Goal: Find specific page/section: Find specific page/section

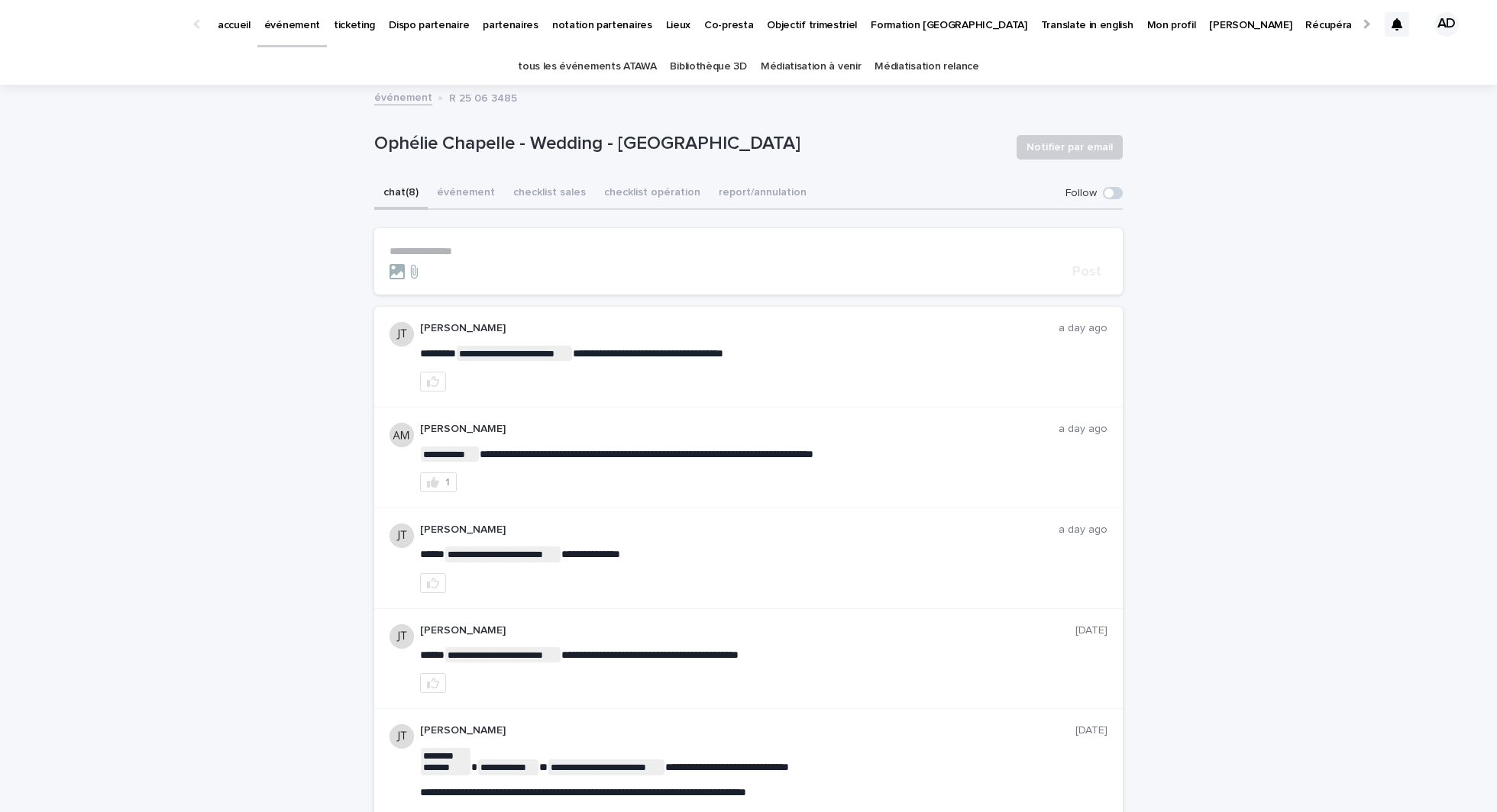
scroll to position [64, 0]
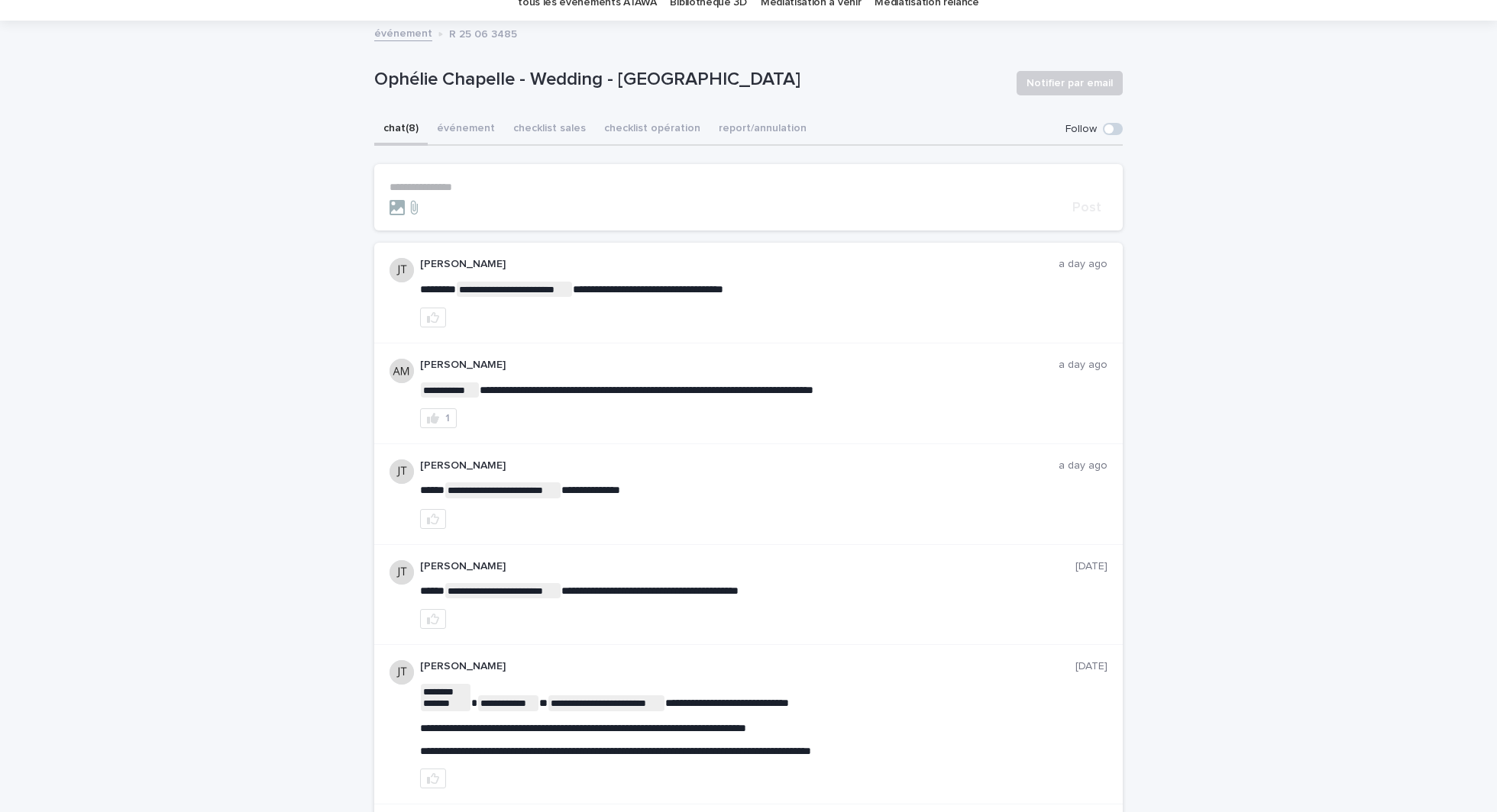
click at [639, 144] on button "checklist opération" at bounding box center [652, 130] width 115 height 32
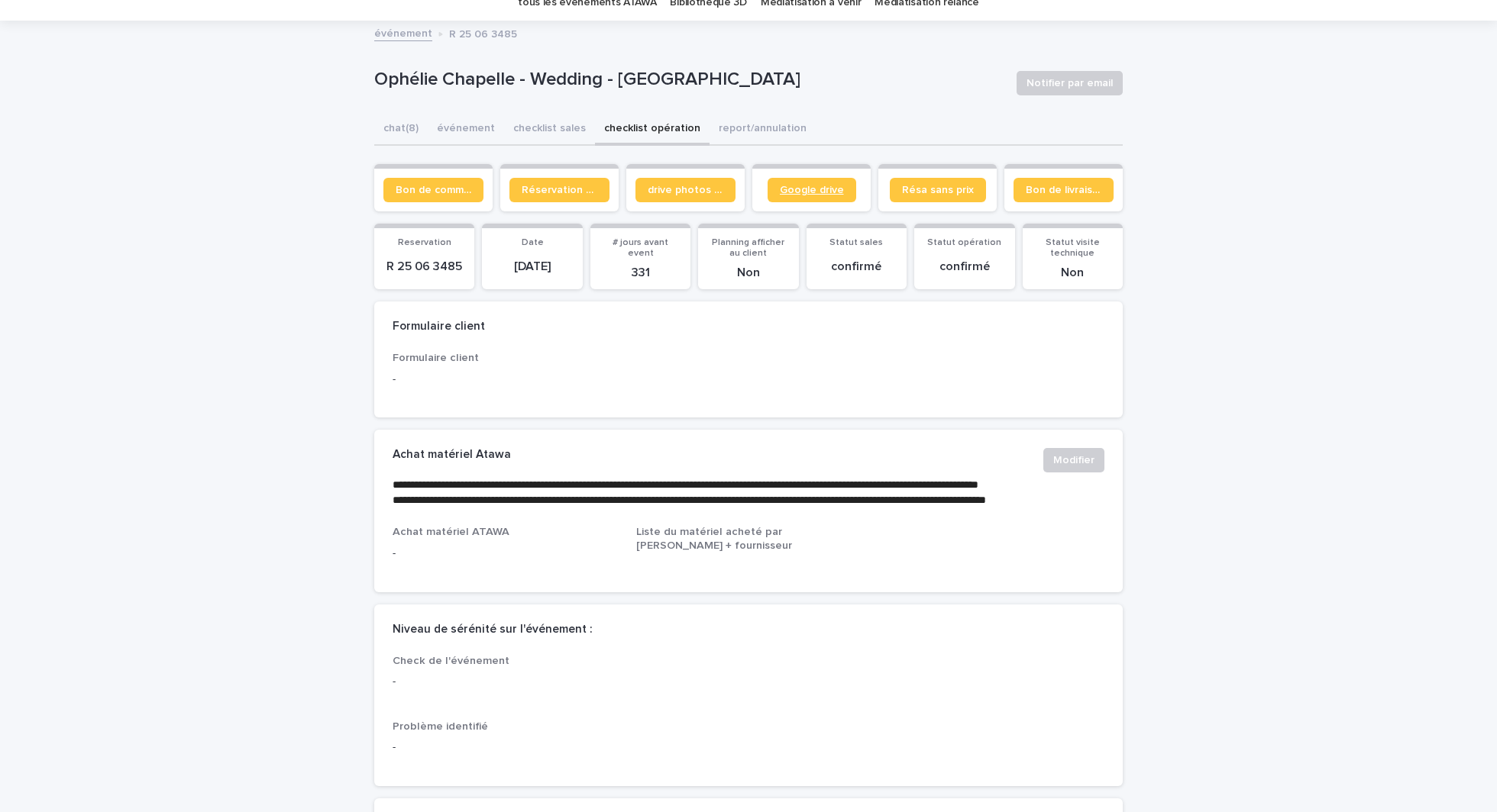
click at [811, 197] on link "Google drive" at bounding box center [811, 190] width 89 height 24
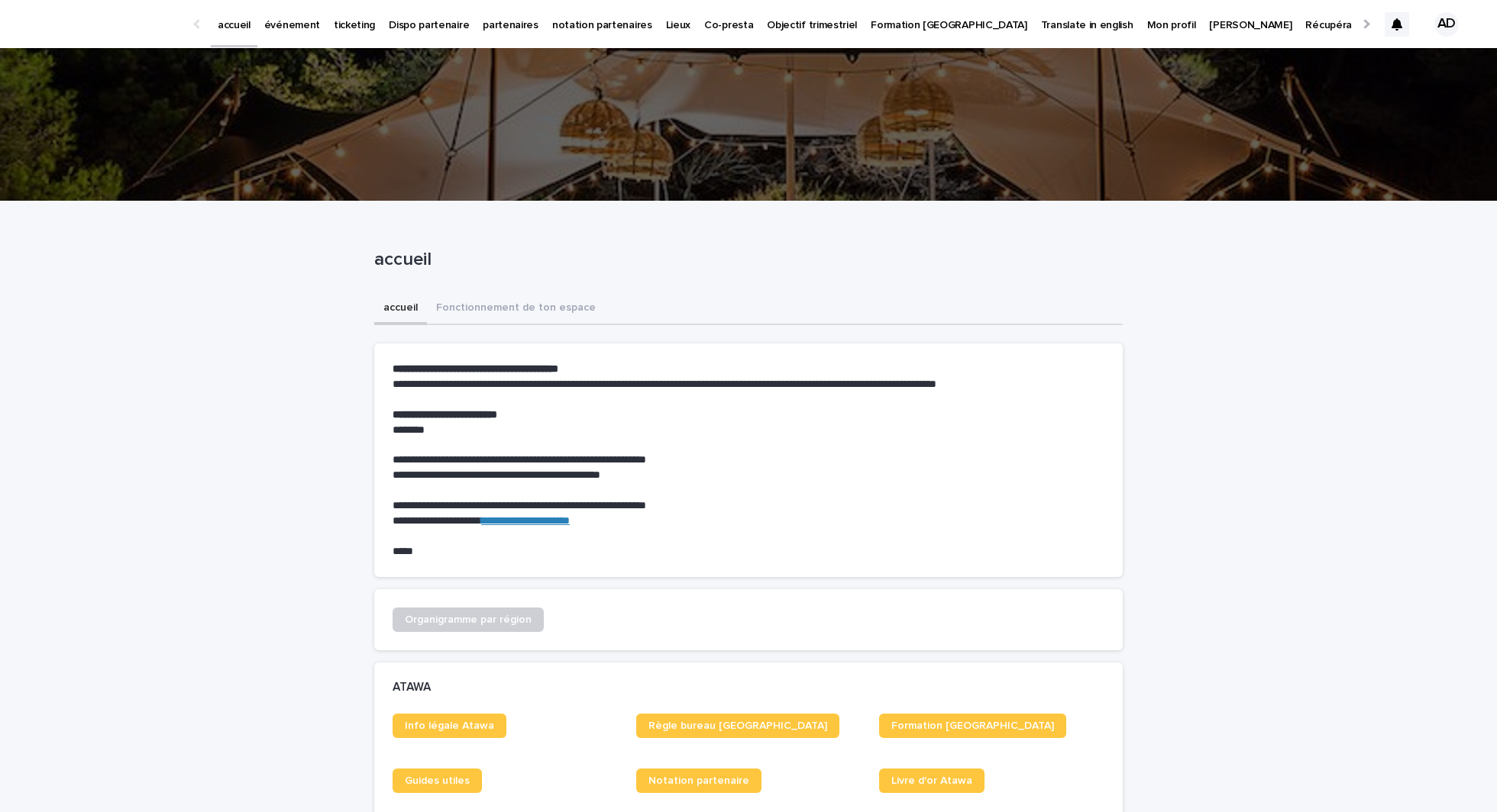
click at [304, 28] on p "événement" at bounding box center [292, 16] width 56 height 32
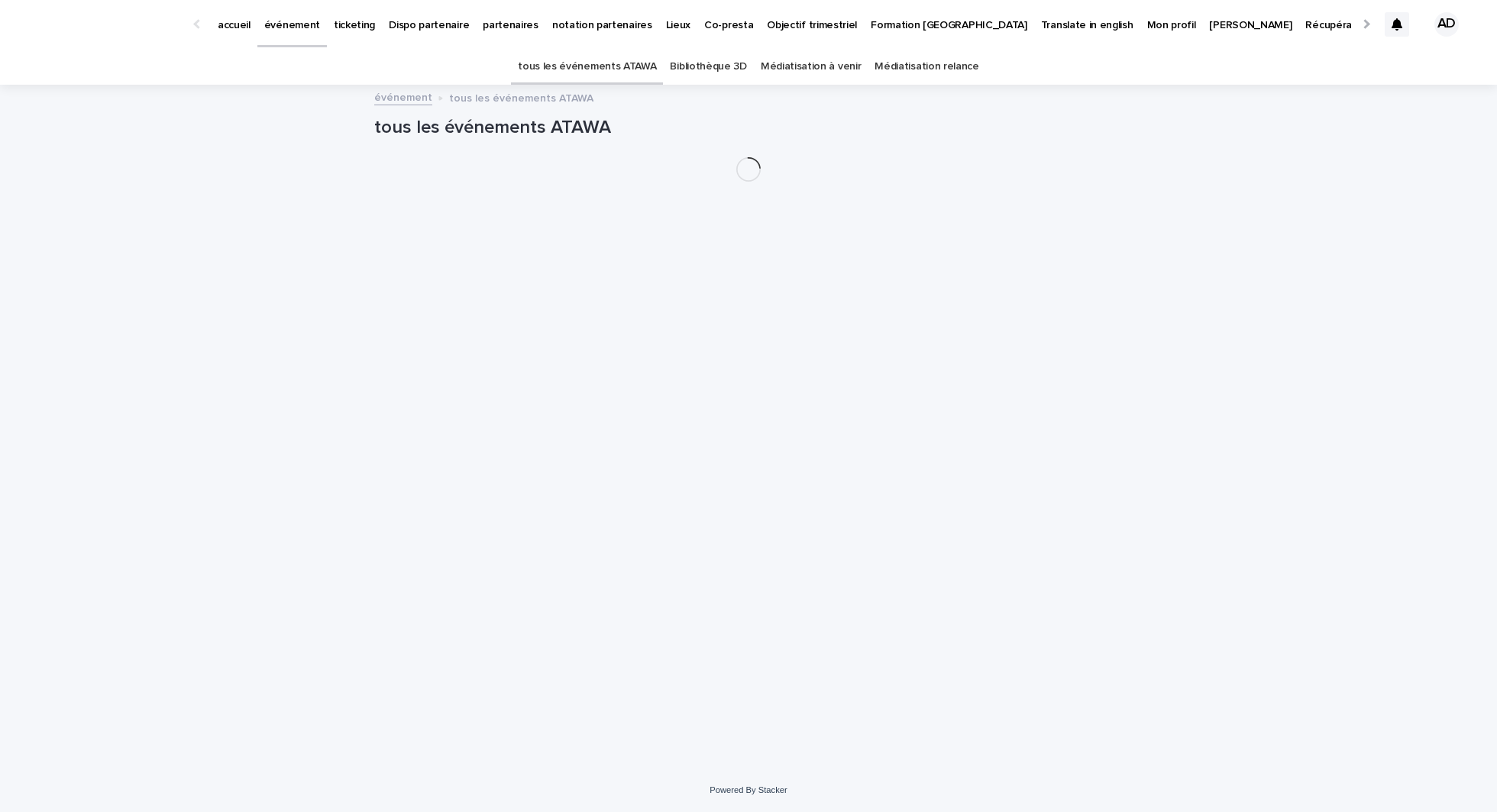
click at [497, 37] on link "partenaires" at bounding box center [510, 23] width 69 height 47
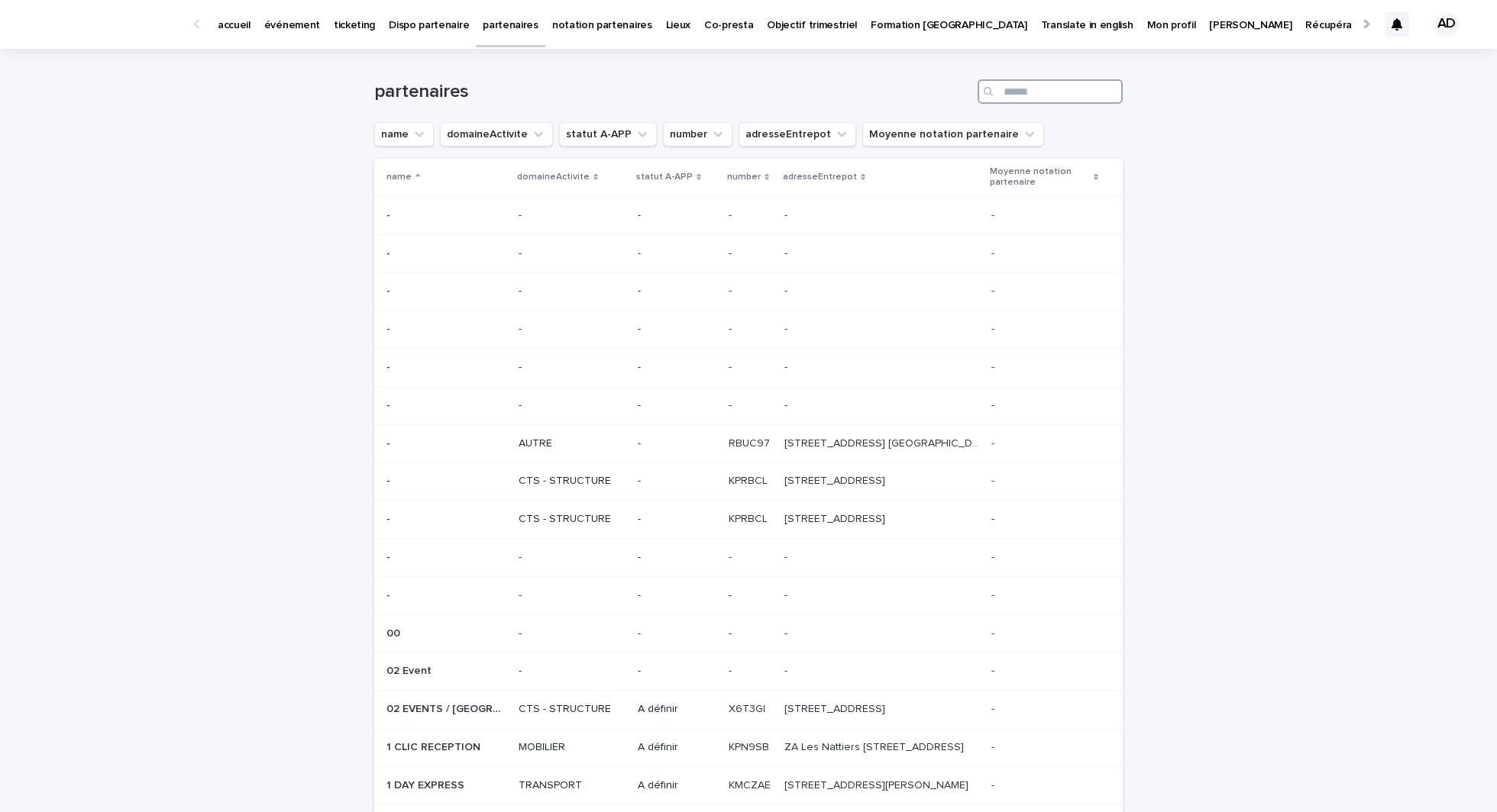
click at [1045, 90] on input "Search" at bounding box center [1050, 92] width 145 height 24
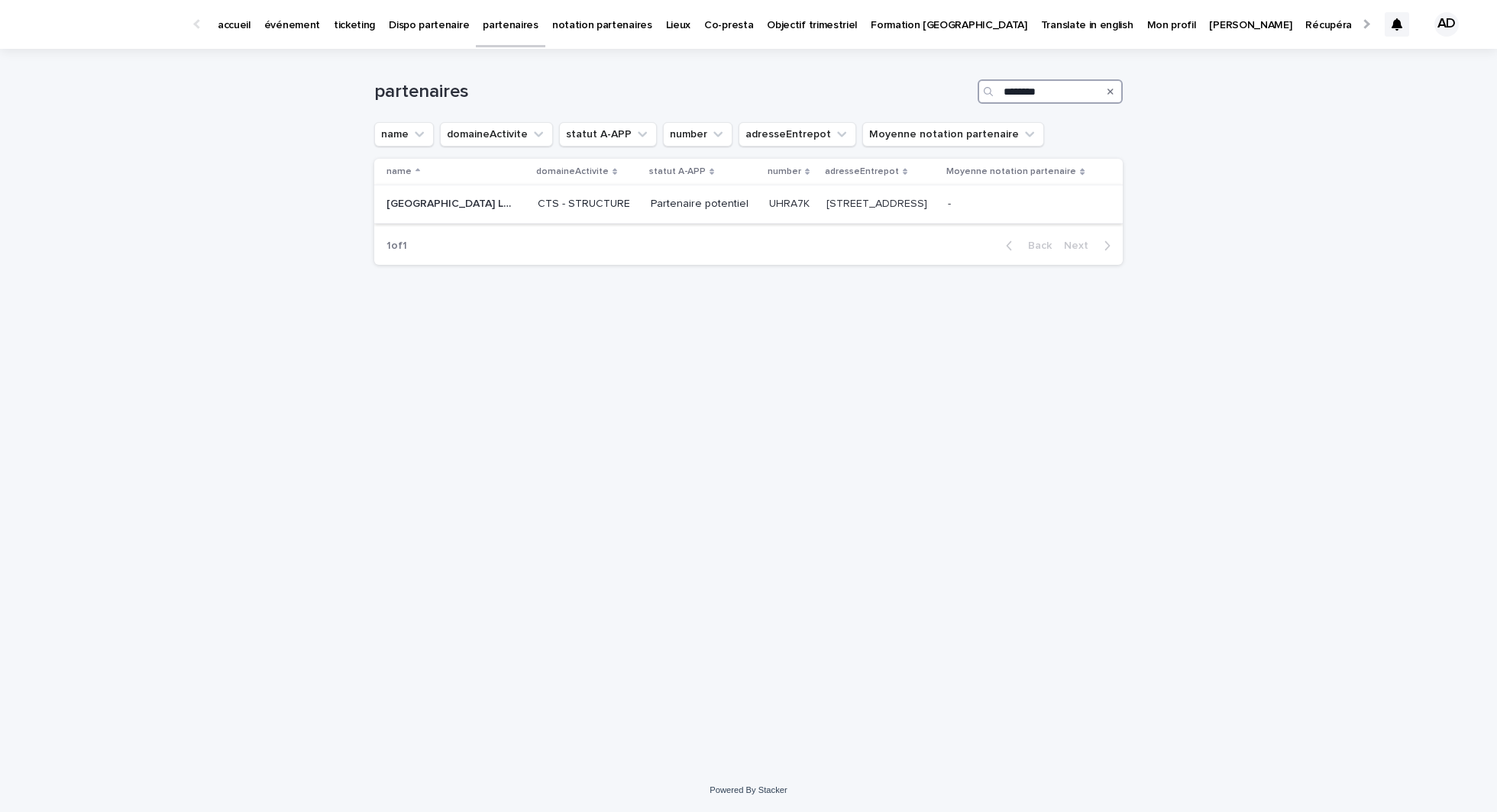
type input "********"
click at [651, 224] on td "Partenaire potentiel" at bounding box center [704, 204] width 119 height 38
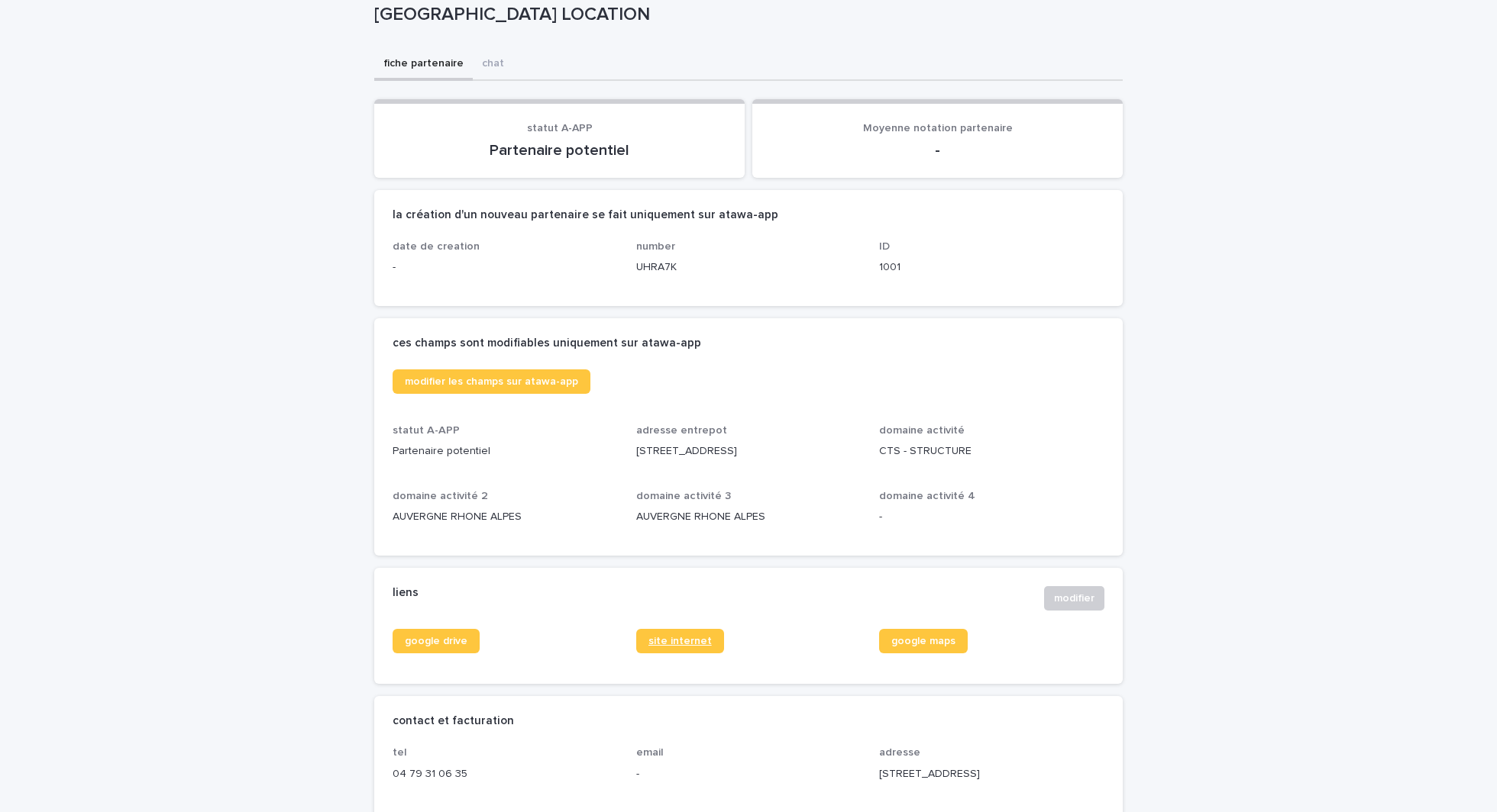
scroll to position [111, 0]
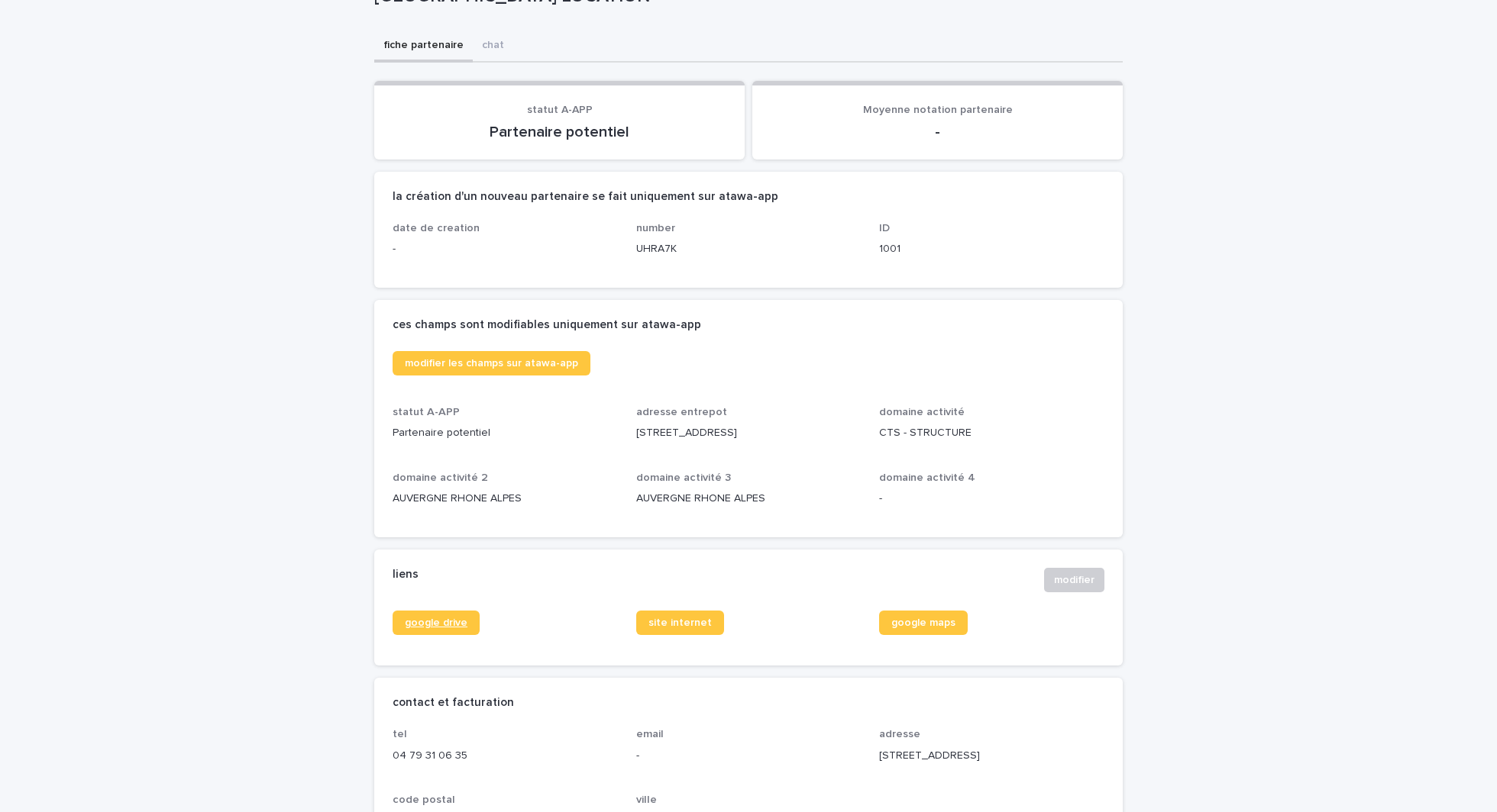
click at [431, 628] on span "google drive" at bounding box center [436, 623] width 63 height 11
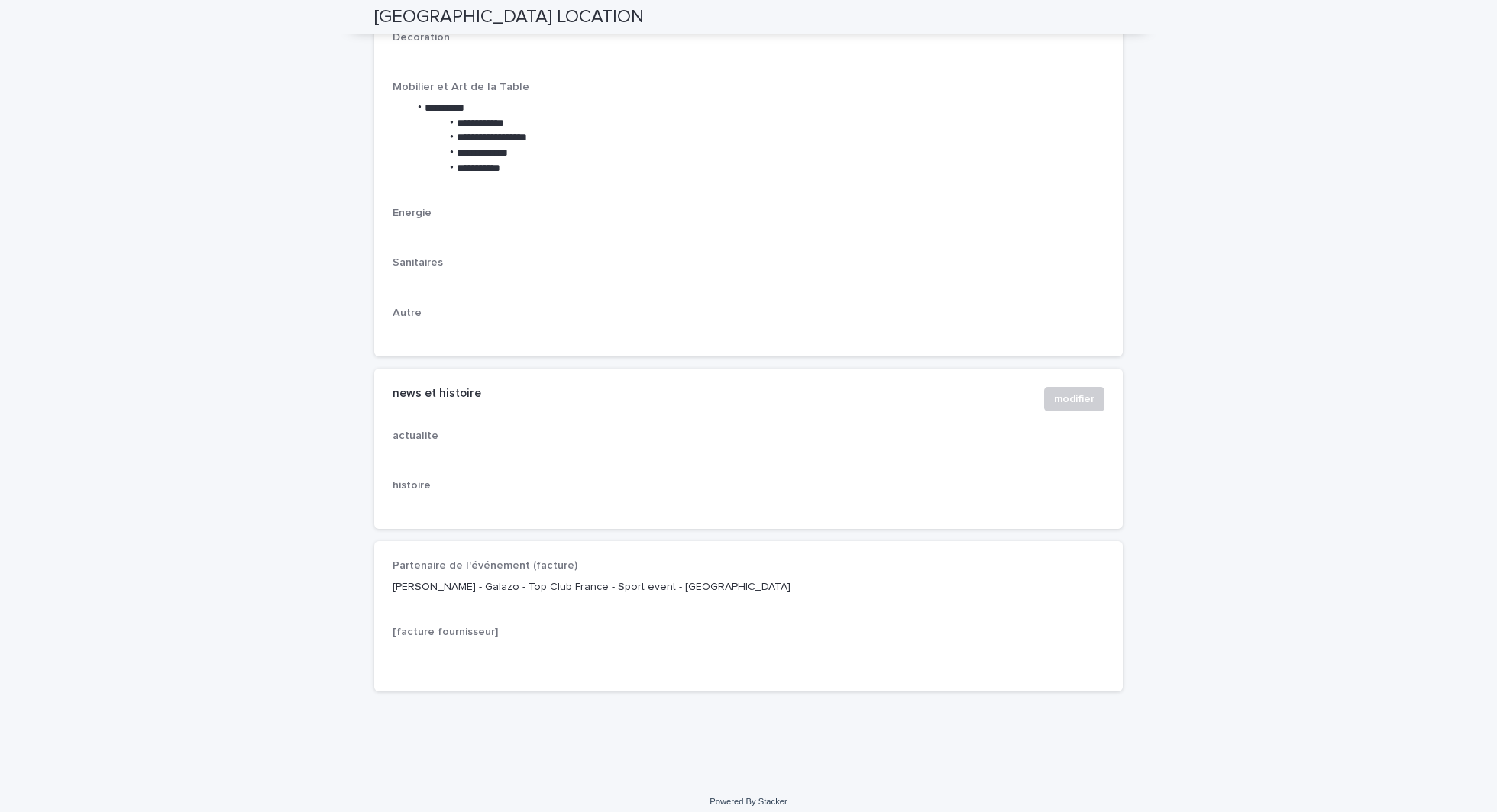
scroll to position [2451, 0]
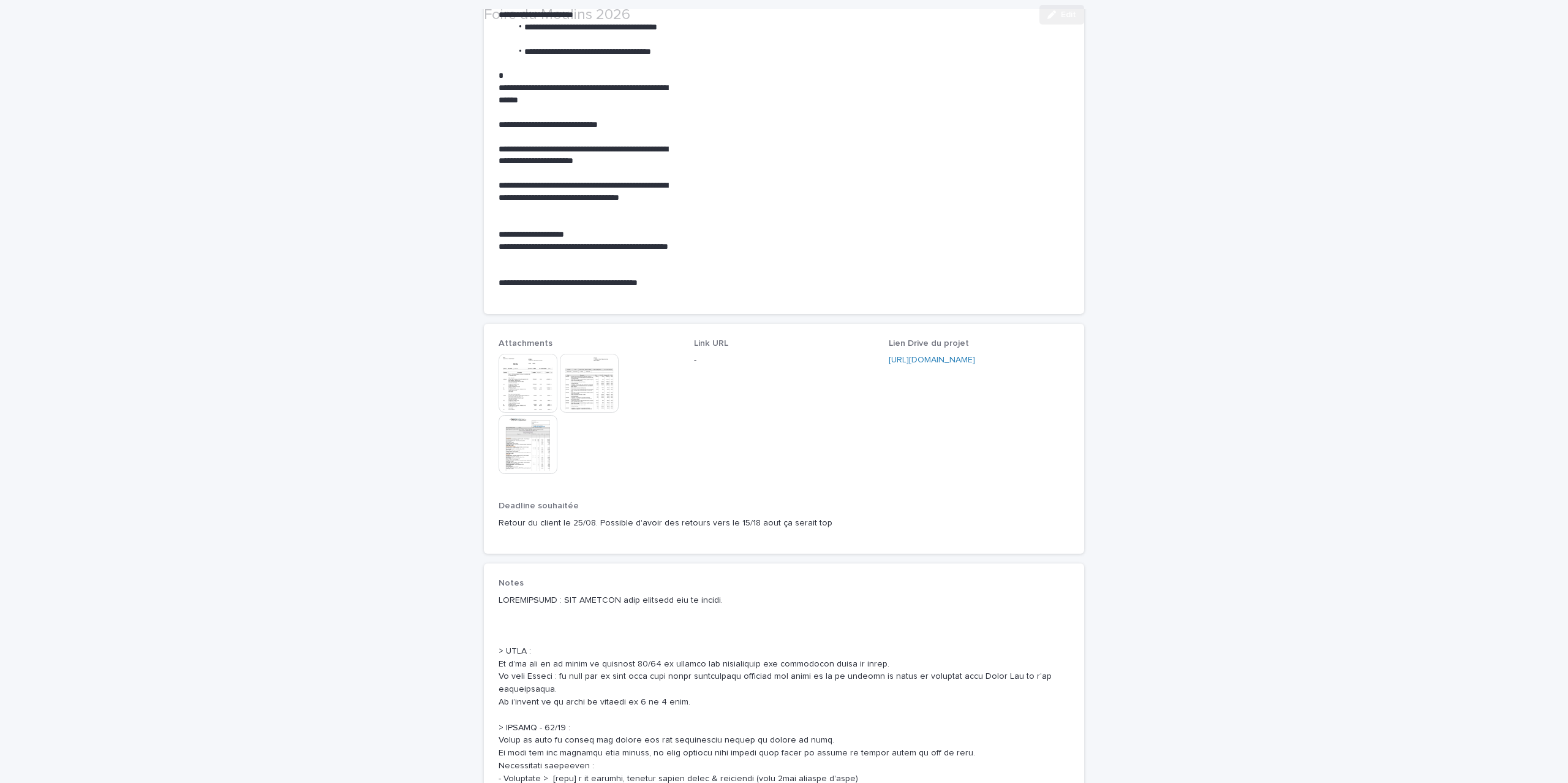
scroll to position [732, 0]
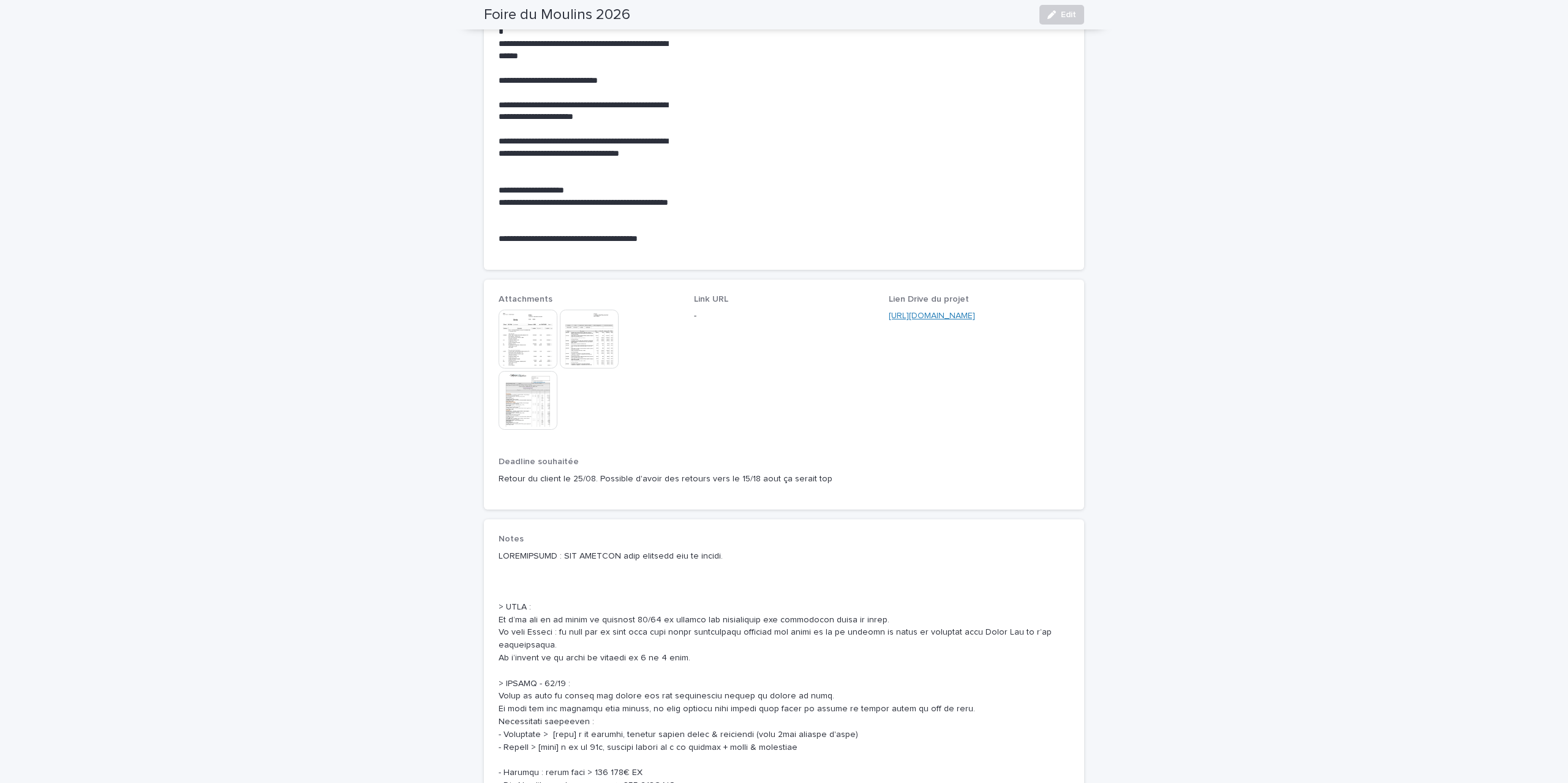
click at [975, 317] on link "[URL][DOMAIN_NAME]" at bounding box center [932, 316] width 86 height 9
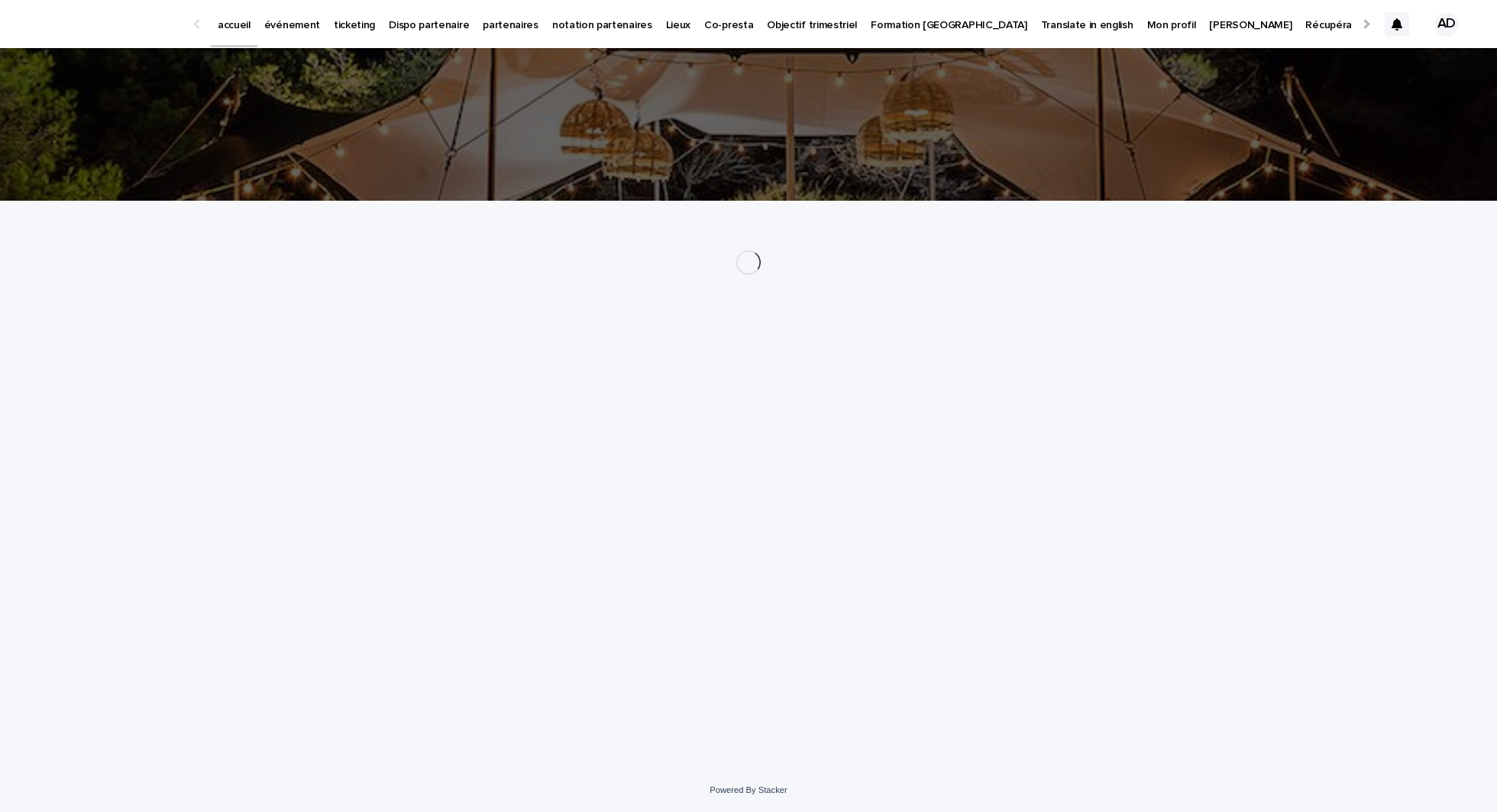
click at [510, 29] on p "partenaires" at bounding box center [510, 16] width 56 height 32
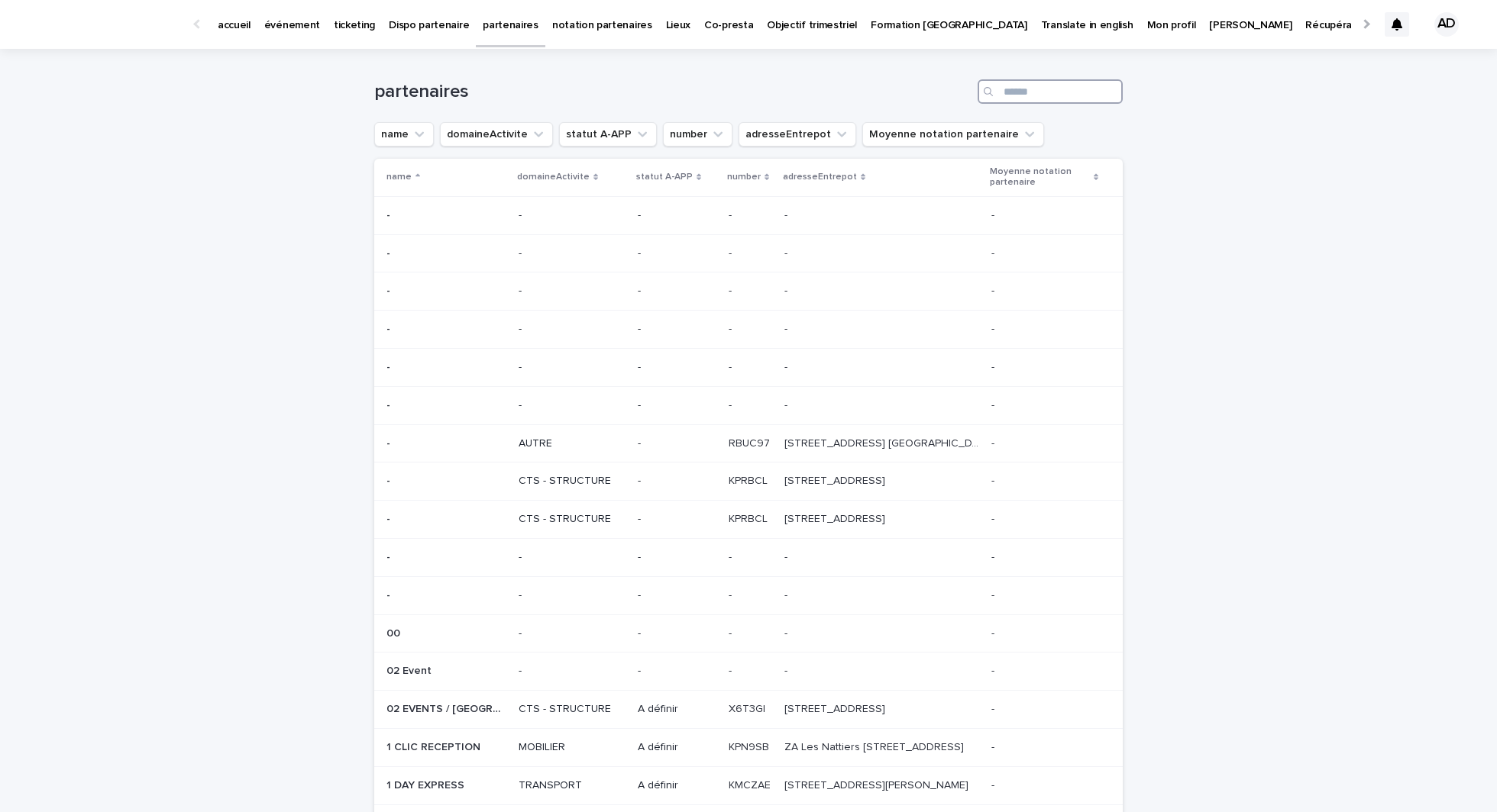
click at [1029, 93] on input "Search" at bounding box center [1050, 92] width 145 height 24
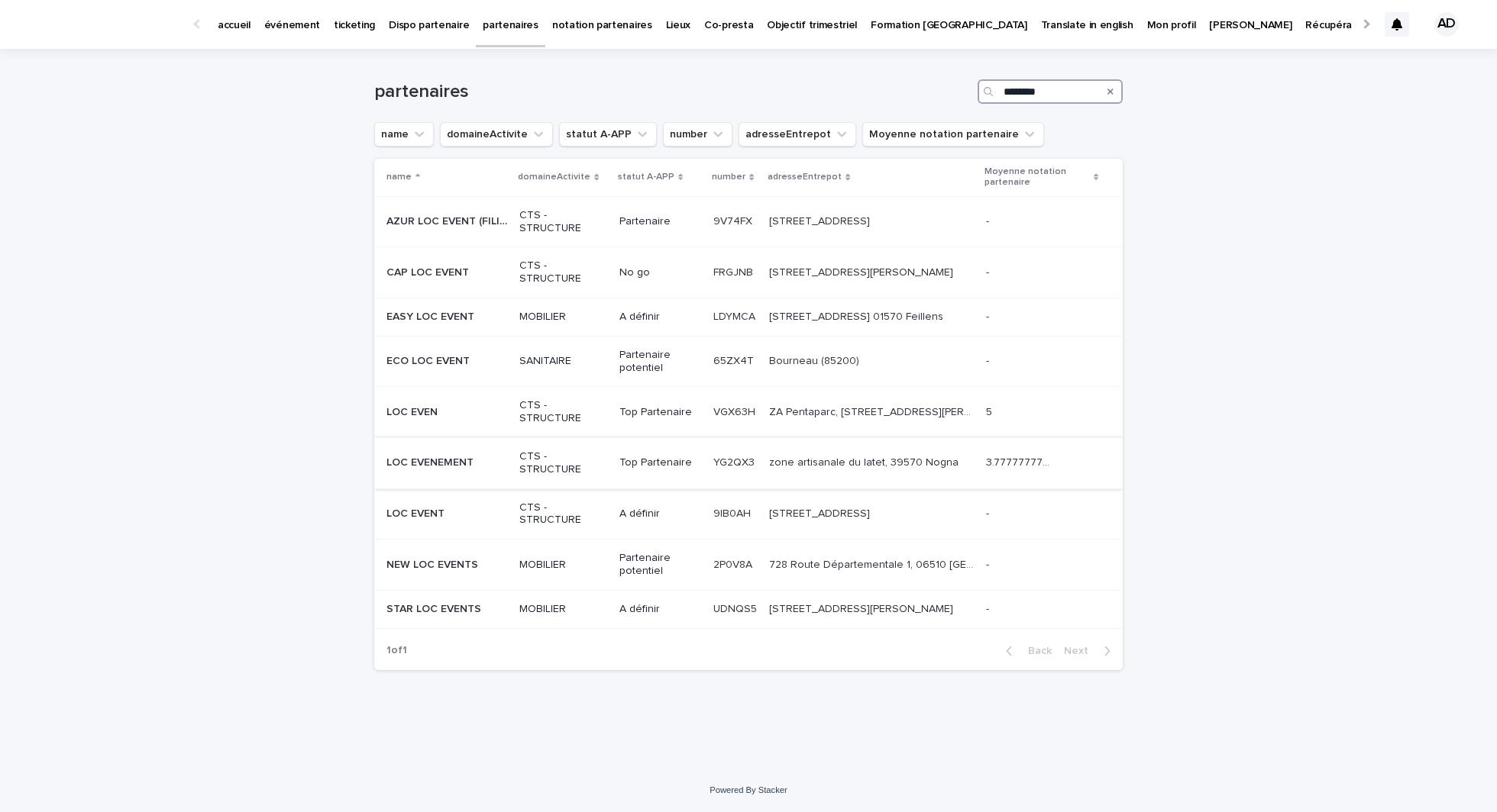
type input "********"
click at [449, 476] on td "LOC EVENEMENT LOC EVENEMENT" at bounding box center [444, 462] width 139 height 51
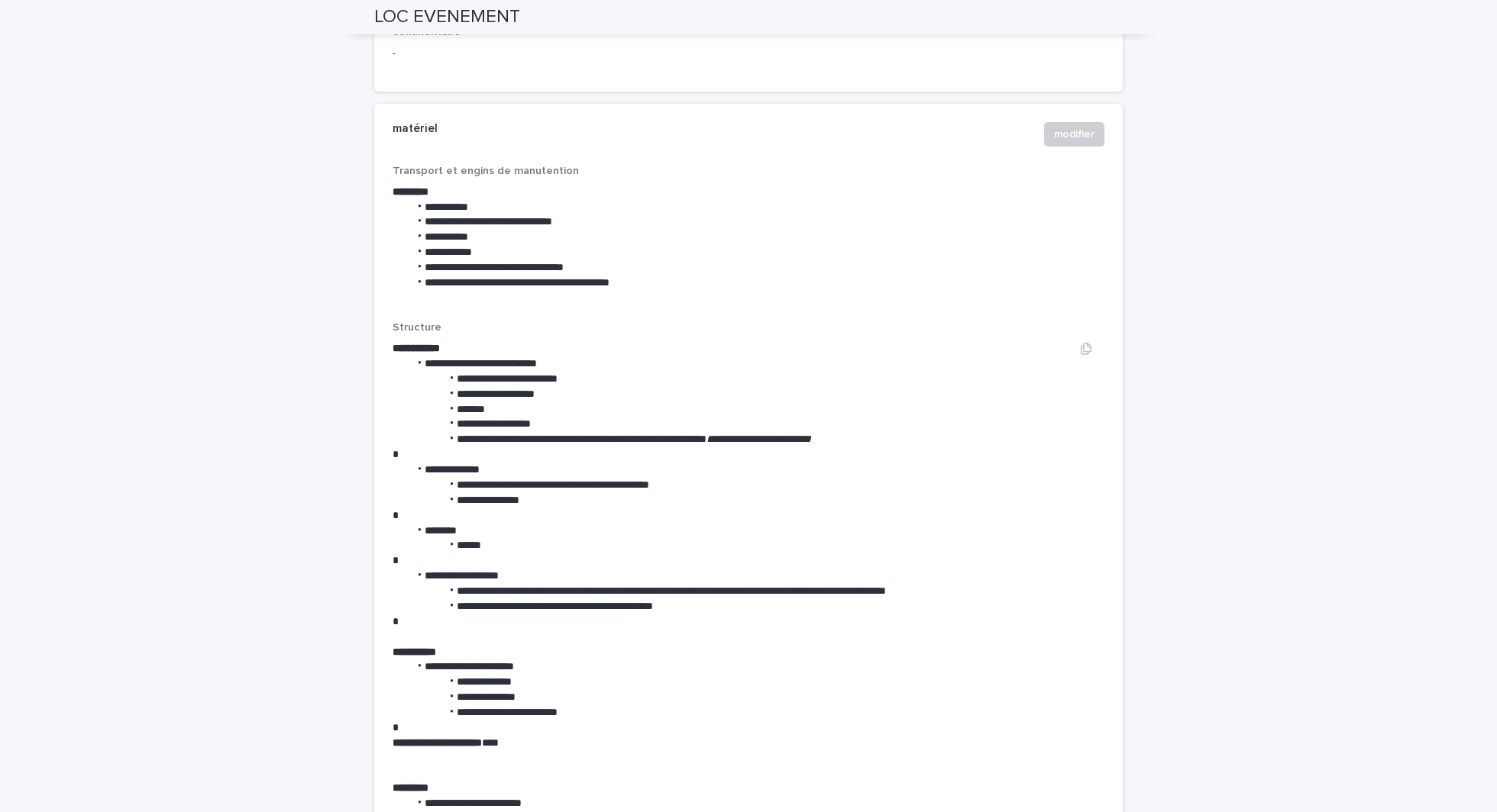
scroll to position [1963, 0]
